Goal: Navigation & Orientation: Go to known website

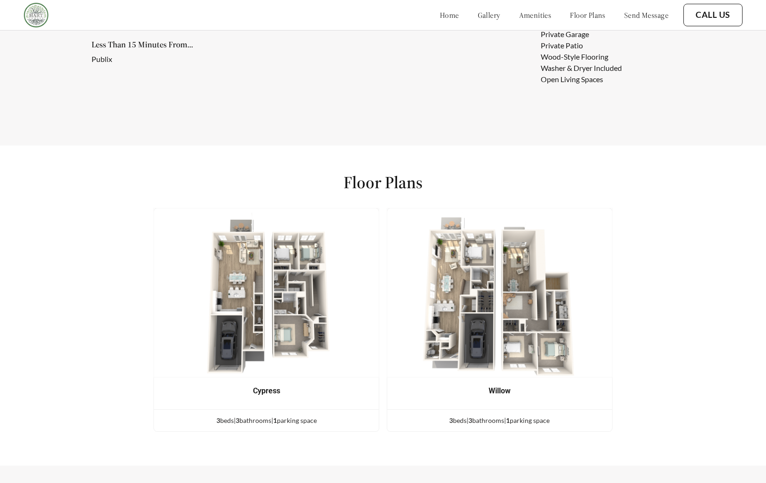
scroll to position [739, 0]
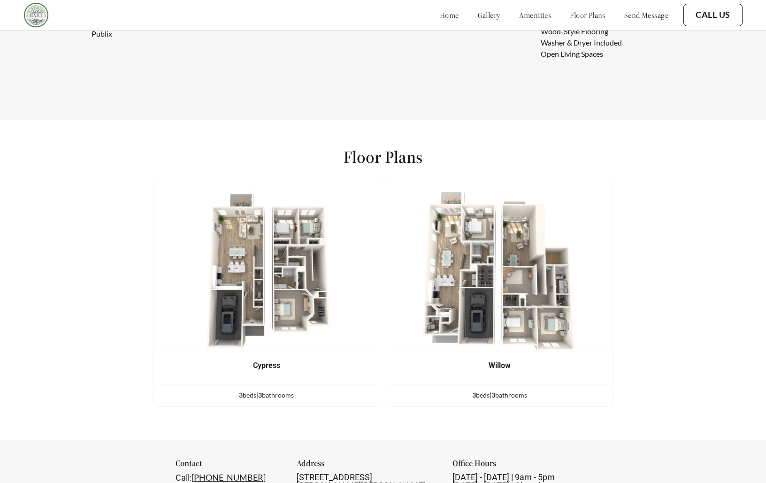
scroll to position [750, 0]
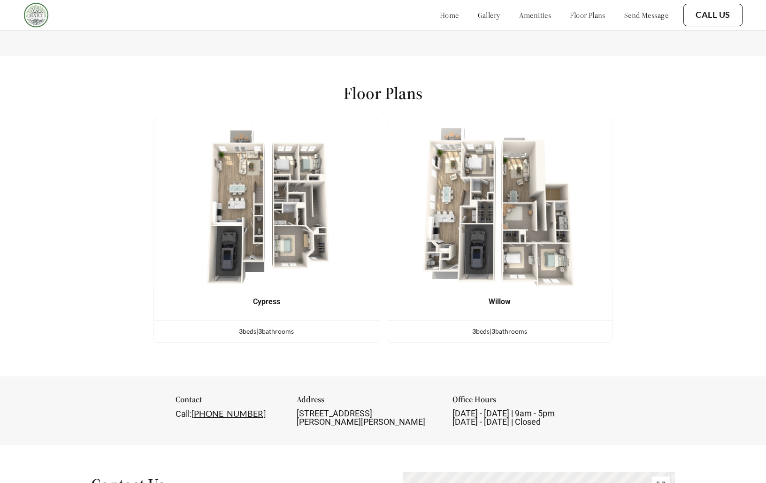
scroll to position [814, 0]
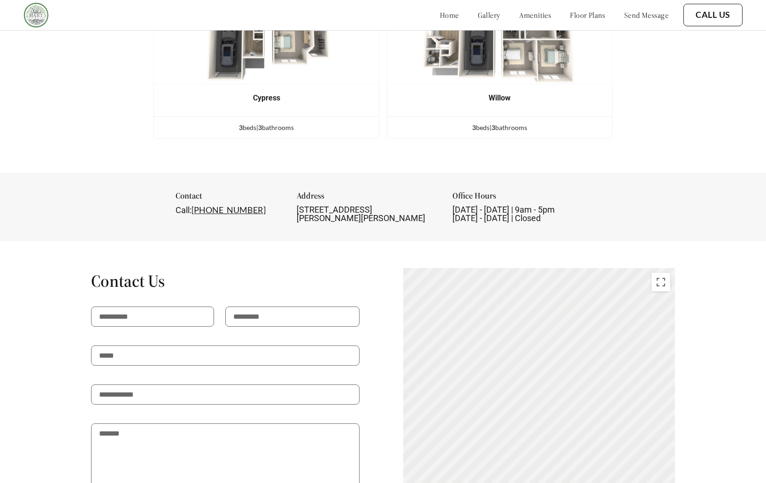
scroll to position [1041, 0]
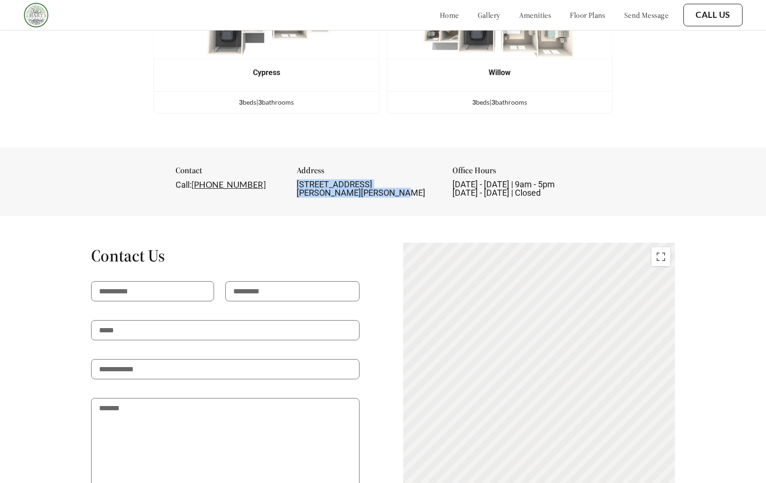
drag, startPoint x: 356, startPoint y: 192, endPoint x: 309, endPoint y: 181, distance: 48.7
click at [309, 181] on div "[STREET_ADDRESS][PERSON_NAME][PERSON_NAME]" at bounding box center [365, 188] width 138 height 17
copy div "[STREET_ADDRESS][PERSON_NAME][PERSON_NAME]"
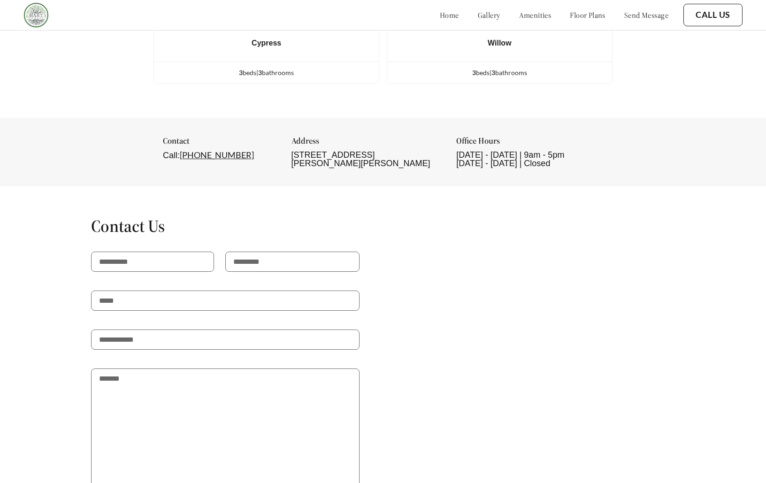
scroll to position [1204, 0]
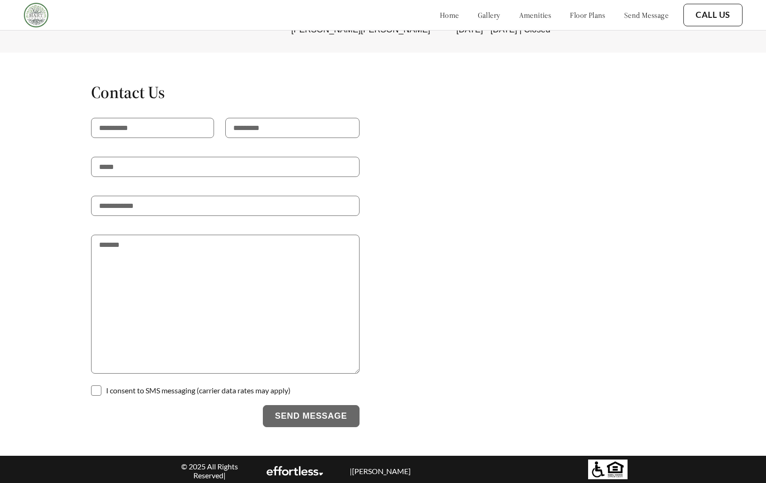
scroll to position [749, 0]
click at [542, 254] on div at bounding box center [606, 341] width 136 height 175
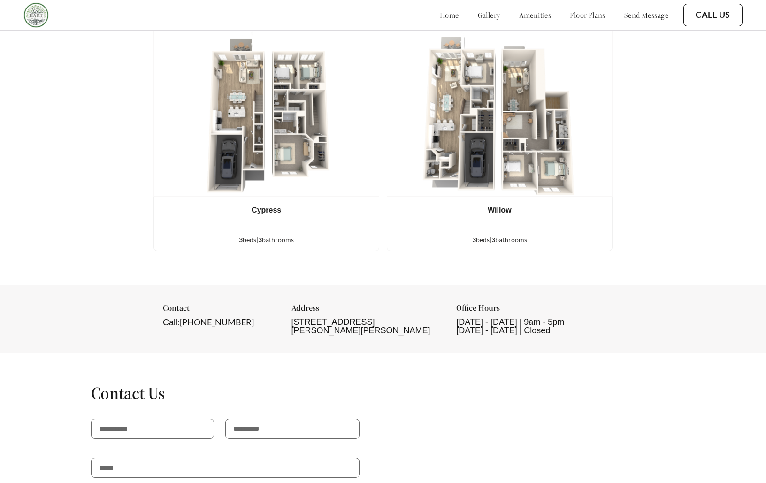
scroll to position [903, 0]
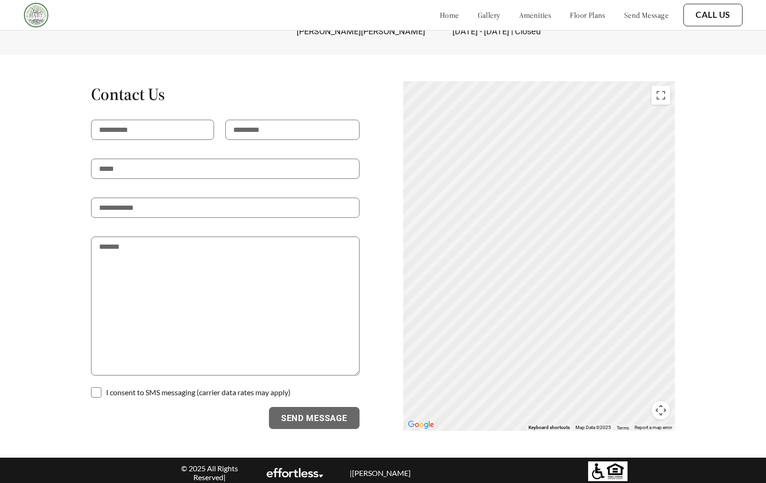
scroll to position [1204, 0]
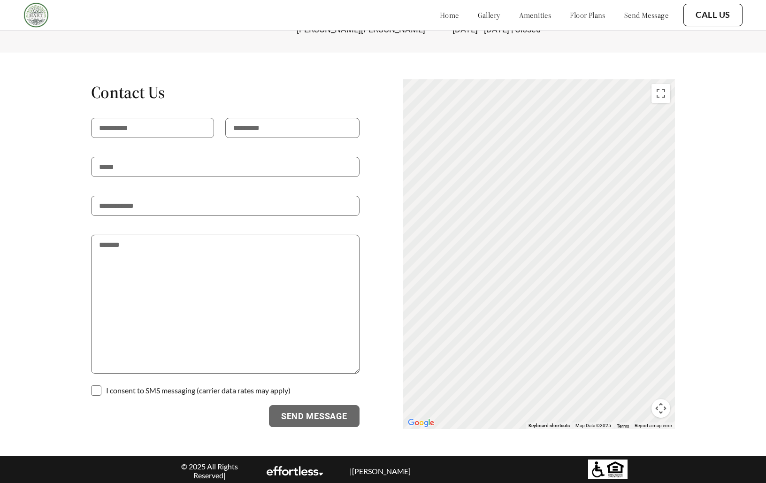
drag, startPoint x: 535, startPoint y: 265, endPoint x: 558, endPoint y: 295, distance: 38.2
click at [558, 295] on div "To activate drag with keyboard, press Alt + Enter. Once in keyboard drag state,…" at bounding box center [539, 253] width 272 height 349
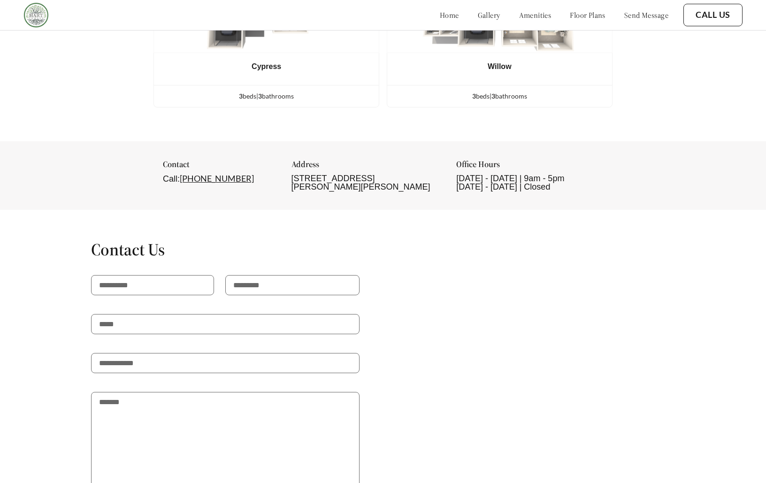
scroll to position [1204, 0]
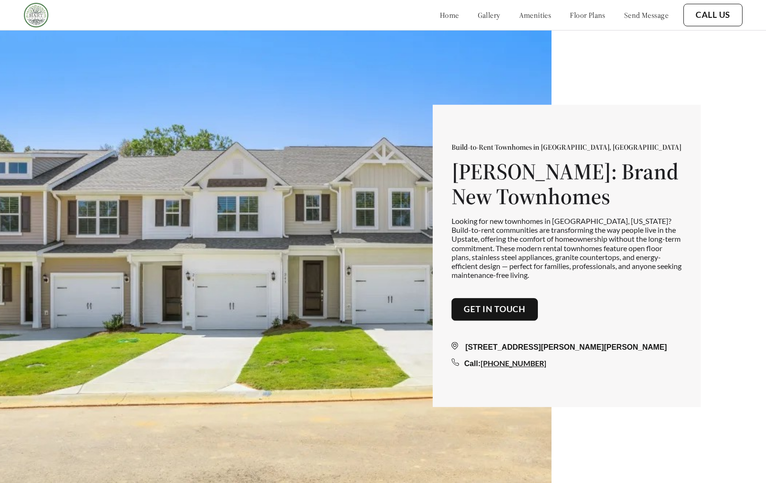
scroll to position [1204, 0]
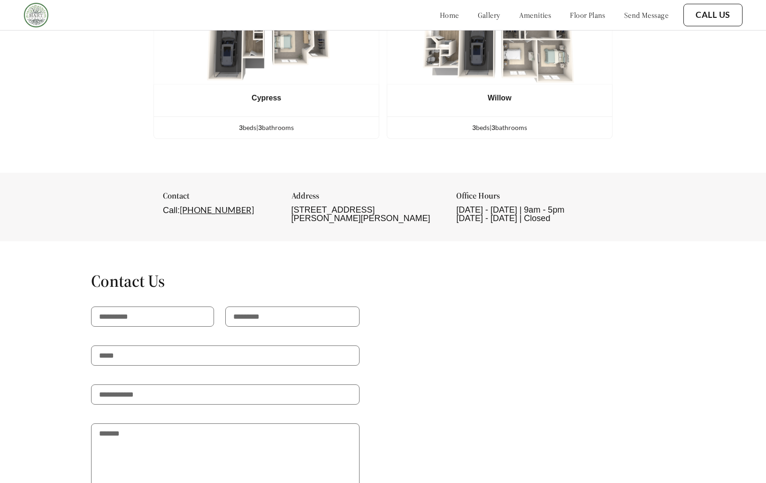
scroll to position [741, 0]
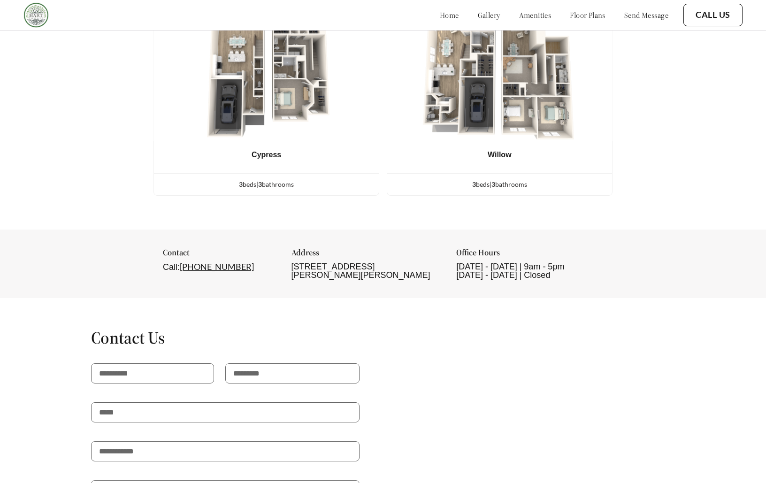
scroll to position [733, 0]
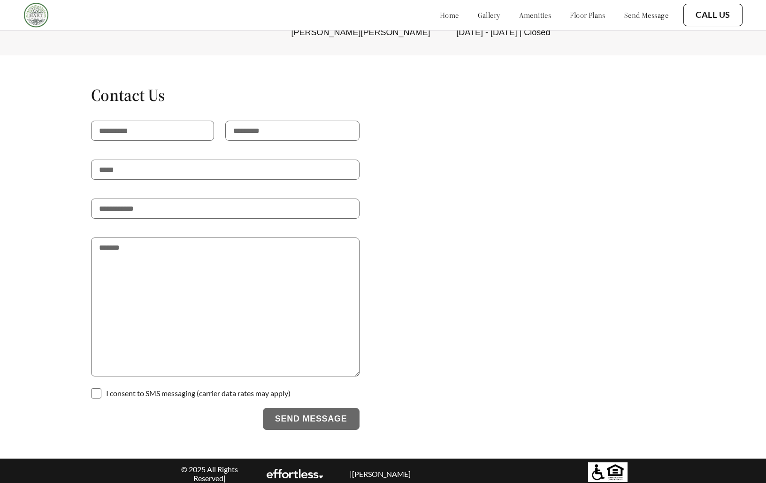
scroll to position [1204, 0]
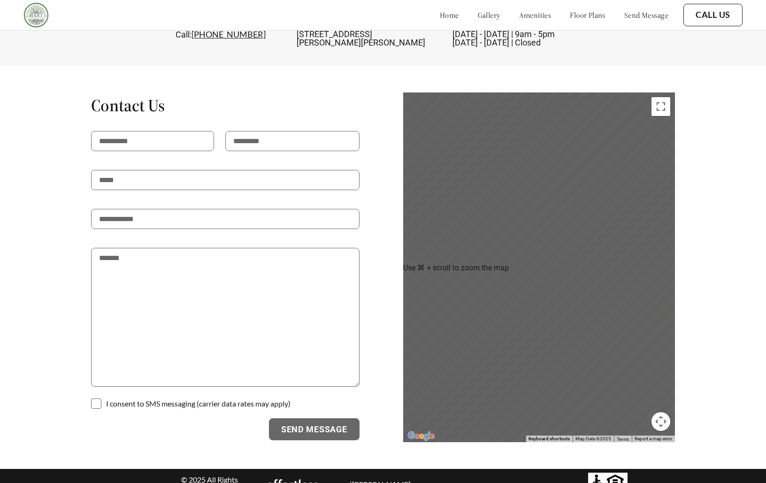
scroll to position [1204, 0]
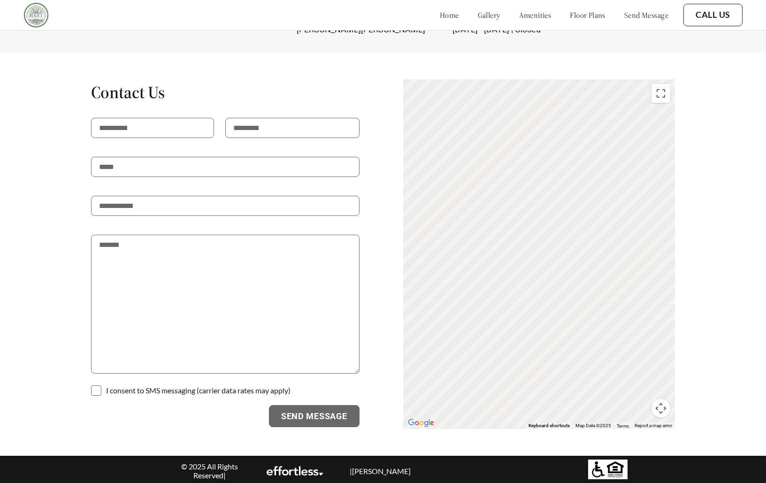
drag, startPoint x: 537, startPoint y: 264, endPoint x: 538, endPoint y: 205, distance: 59.1
click at [538, 205] on div "To activate drag with keyboard, press Alt + Enter. Once in keyboard drag state,…" at bounding box center [539, 253] width 272 height 349
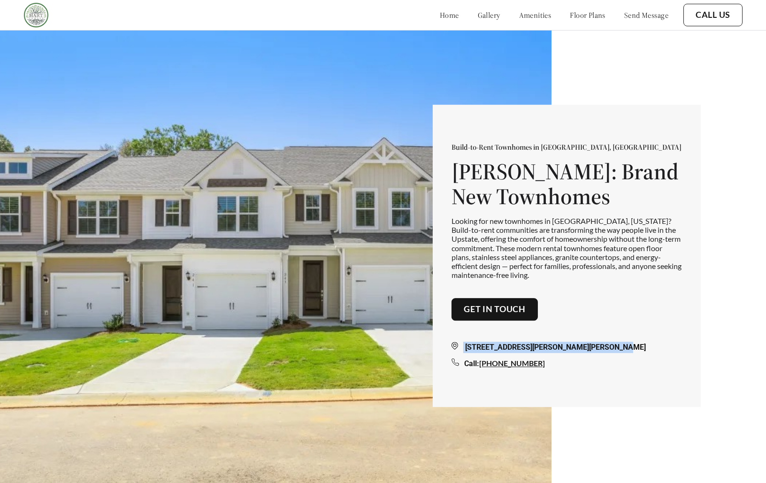
drag, startPoint x: 623, startPoint y: 349, endPoint x: 467, endPoint y: 354, distance: 156.3
click at [467, 353] on div "[STREET_ADDRESS][PERSON_NAME][PERSON_NAME]" at bounding box center [566, 346] width 230 height 11
copy div "[STREET_ADDRESS][PERSON_NAME][PERSON_NAME]"
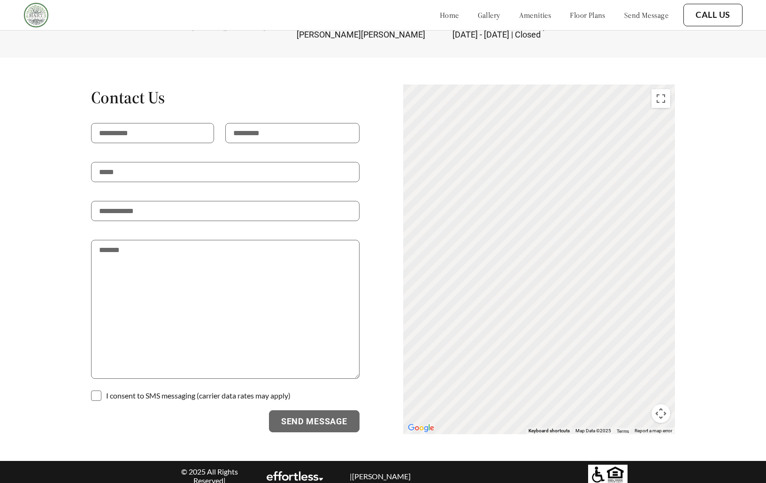
scroll to position [1204, 0]
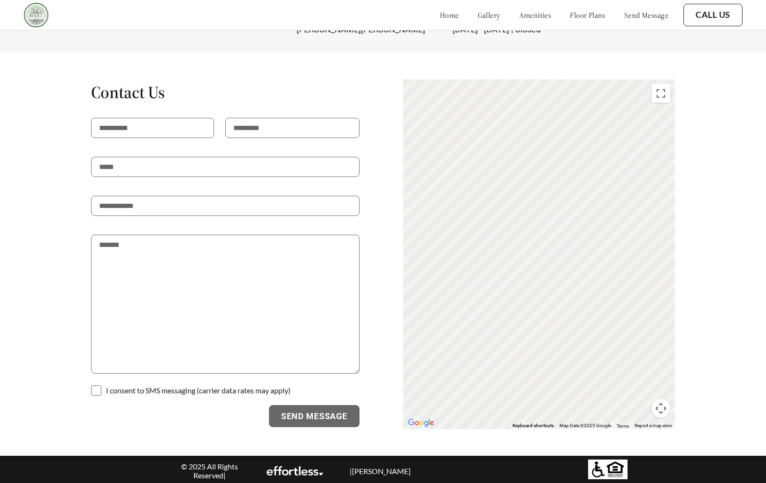
drag, startPoint x: 495, startPoint y: 309, endPoint x: 515, endPoint y: 294, distance: 25.4
click at [515, 294] on div "To activate drag with keyboard, press Alt + Enter. Once in keyboard drag state,…" at bounding box center [539, 253] width 272 height 349
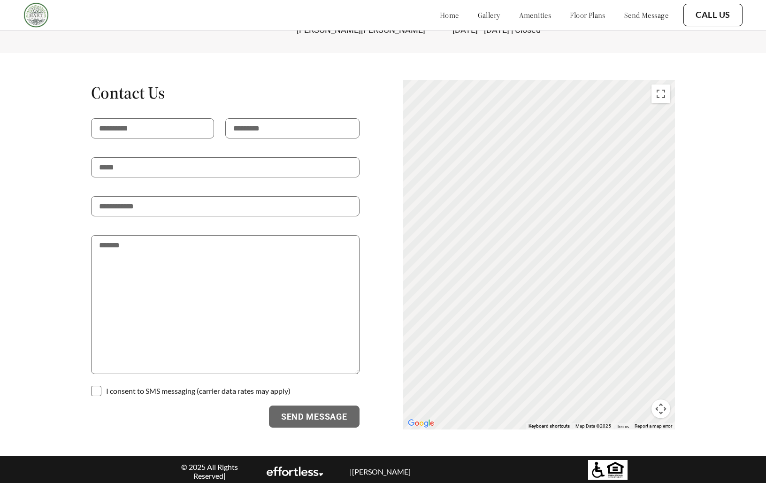
scroll to position [1204, 0]
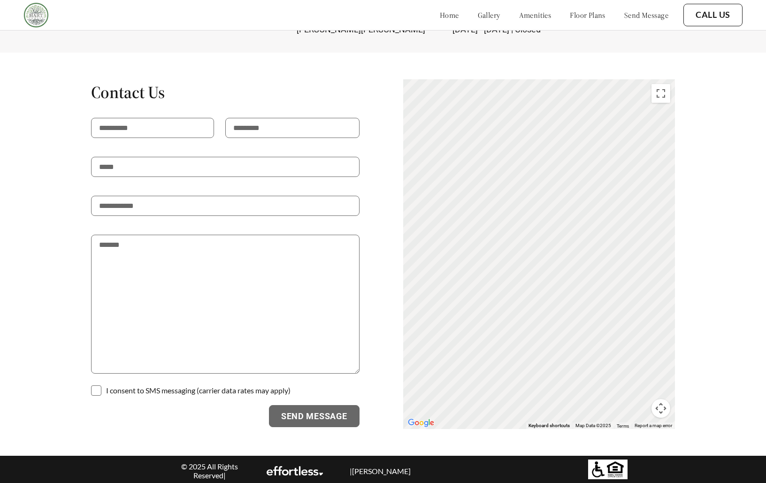
drag, startPoint x: 559, startPoint y: 270, endPoint x: 606, endPoint y: 349, distance: 91.7
drag, startPoint x: 504, startPoint y: 253, endPoint x: 456, endPoint y: 214, distance: 61.4
click at [456, 214] on div "To activate drag with keyboard, press Alt + Enter. Once in keyboard drag state,…" at bounding box center [539, 253] width 272 height 349
click at [502, 229] on div "To activate drag with keyboard, press Alt + Enter. Once in keyboard drag state,…" at bounding box center [539, 253] width 272 height 349
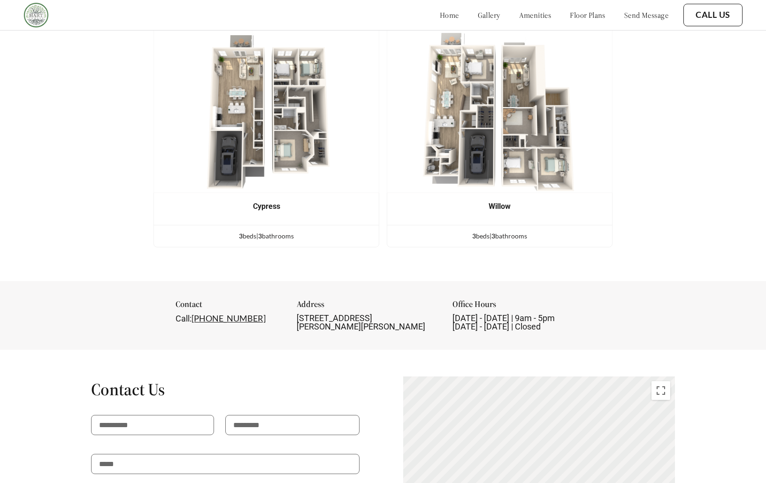
scroll to position [1204, 0]
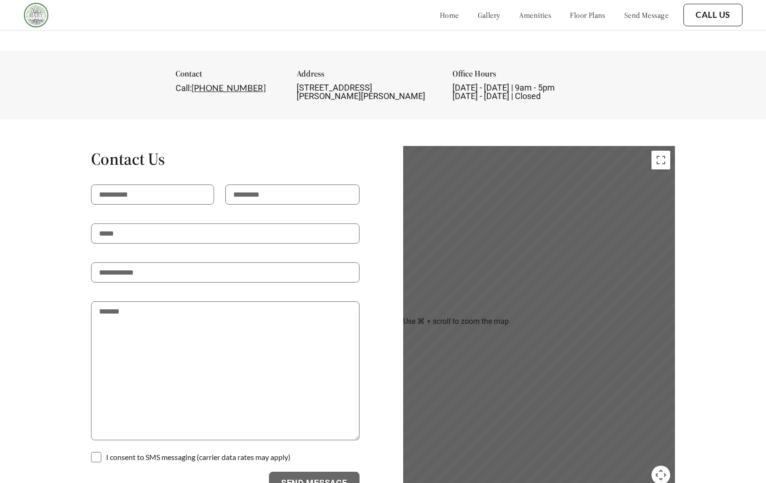
scroll to position [1126, 0]
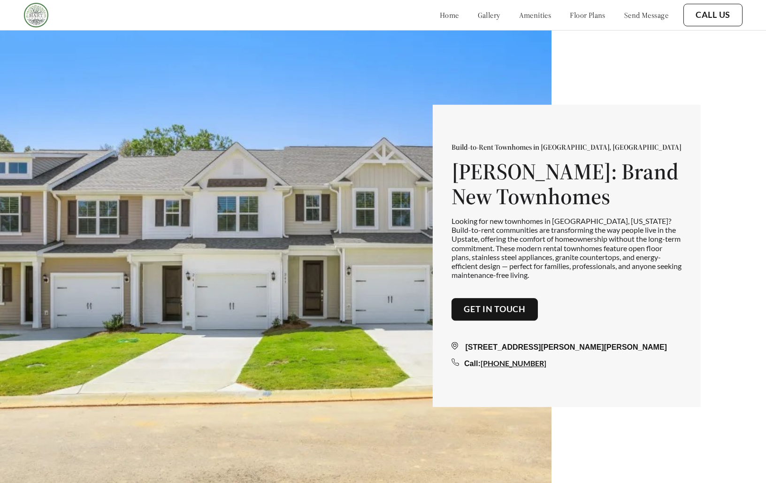
scroll to position [1126, 0]
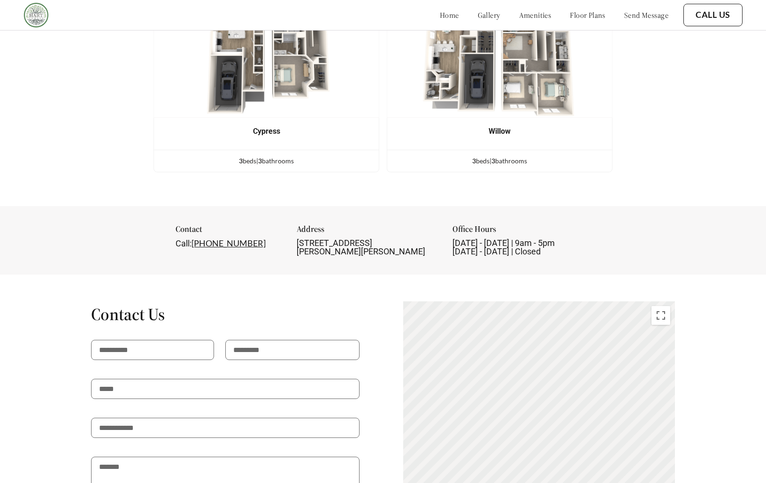
scroll to position [1204, 0]
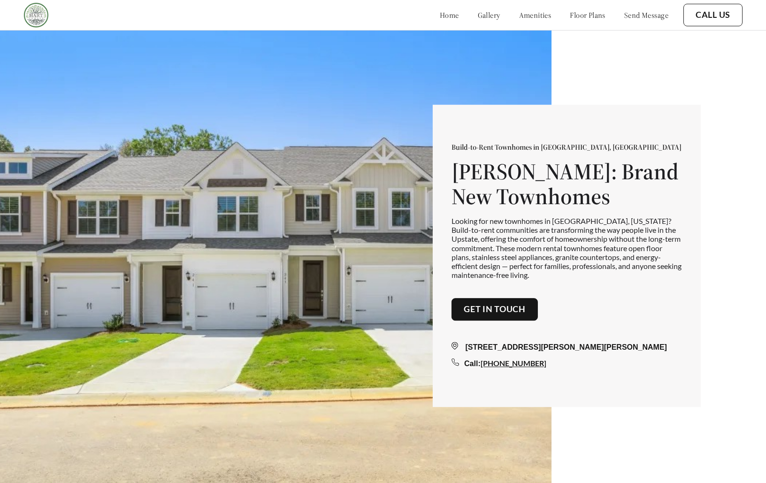
scroll to position [1204, 0]
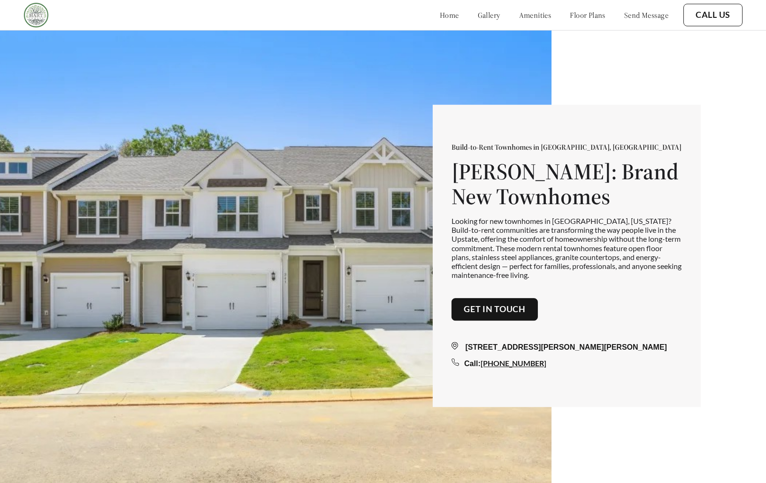
scroll to position [1204, 0]
